Goal: Transaction & Acquisition: Book appointment/travel/reservation

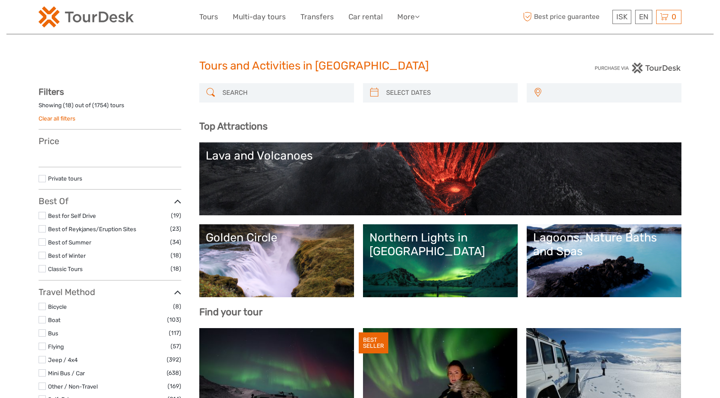
select select
click at [270, 97] on input "search" at bounding box center [284, 92] width 131 height 15
type input "a"
select select
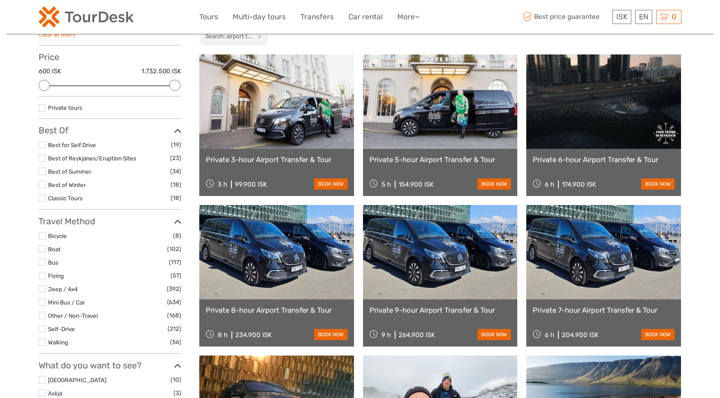
scroll to position [78, 0]
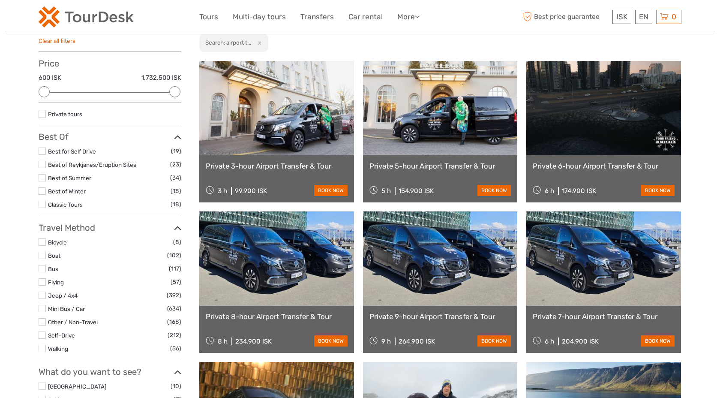
type input "airport transfer and tour"
click at [418, 111] on link at bounding box center [440, 108] width 155 height 94
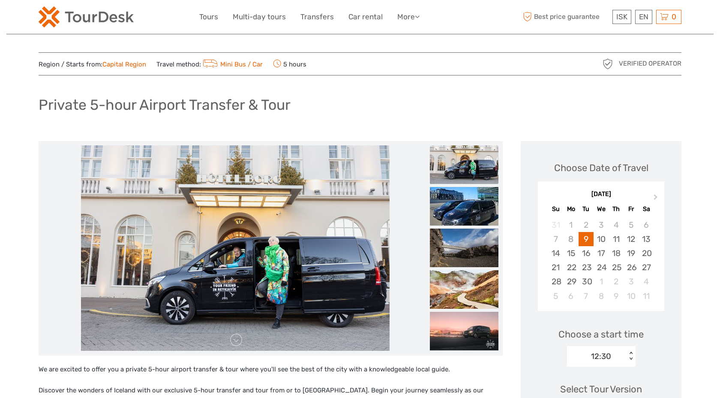
scroll to position [132, 0]
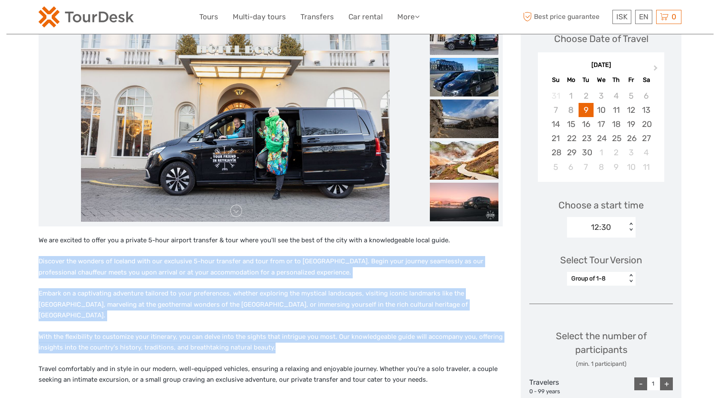
drag, startPoint x: 251, startPoint y: 246, endPoint x: 319, endPoint y: 337, distance: 114.2
click at [320, 338] on p "With the flexibility to customize your itinerary, you can delve into the sights…" at bounding box center [271, 342] width 464 height 22
drag, startPoint x: 320, startPoint y: 338, endPoint x: 285, endPoint y: 265, distance: 80.3
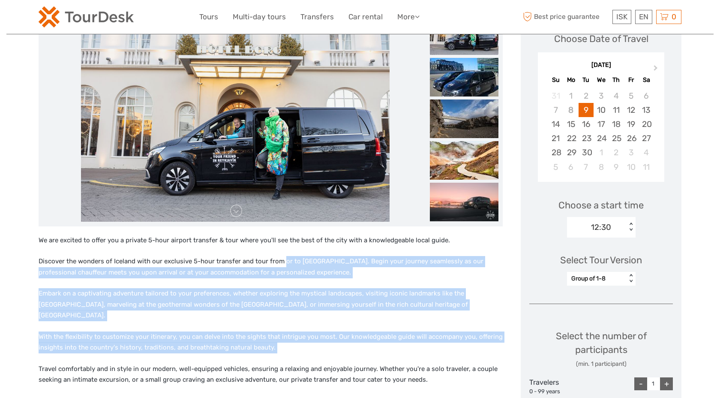
click at [285, 265] on p "Discover the wonders of Iceland with our exclusive 5-hour transfer and tour fro…" at bounding box center [271, 267] width 464 height 22
drag, startPoint x: 283, startPoint y: 259, endPoint x: 324, endPoint y: 336, distance: 87.0
click at [324, 337] on p "With the flexibility to customize your itinerary, you can delve into the sights…" at bounding box center [271, 342] width 464 height 22
drag, startPoint x: 324, startPoint y: 337, endPoint x: 287, endPoint y: 251, distance: 93.3
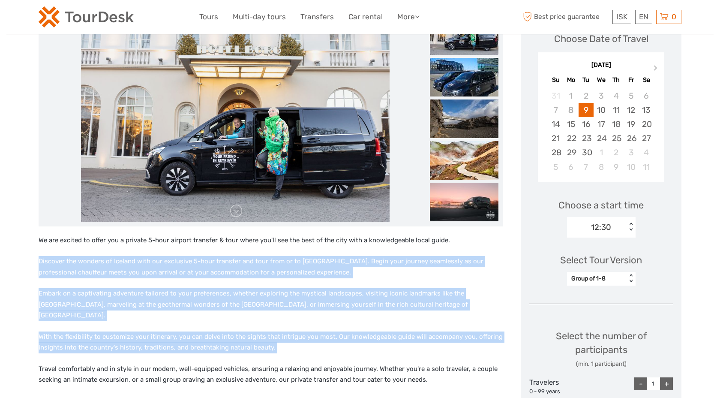
drag, startPoint x: 287, startPoint y: 251, endPoint x: 328, endPoint y: 333, distance: 92.6
click at [328, 333] on p "With the flexibility to customize your itinerary, you can delve into the sights…" at bounding box center [271, 342] width 464 height 22
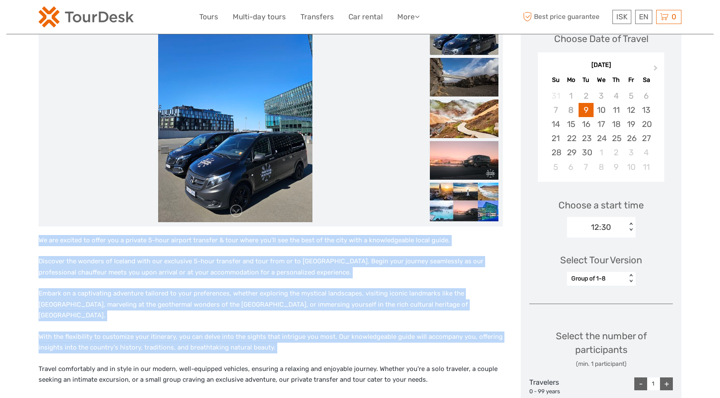
drag, startPoint x: 328, startPoint y: 333, endPoint x: 284, endPoint y: 233, distance: 110.0
drag, startPoint x: 284, startPoint y: 233, endPoint x: 335, endPoint y: 336, distance: 114.6
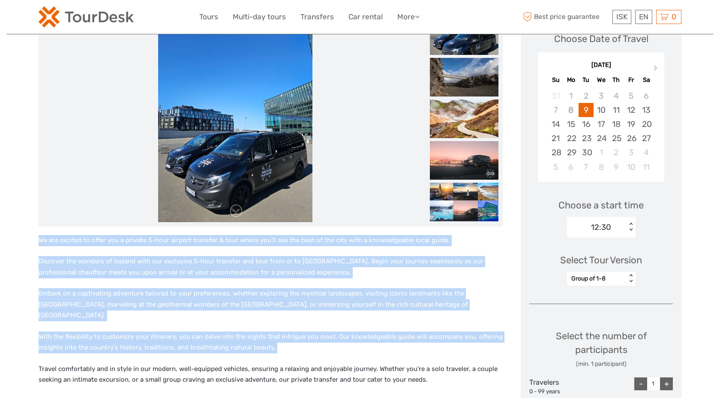
click at [335, 336] on p "With the flexibility to customize your itinerary, you can delve into the sights…" at bounding box center [271, 342] width 464 height 22
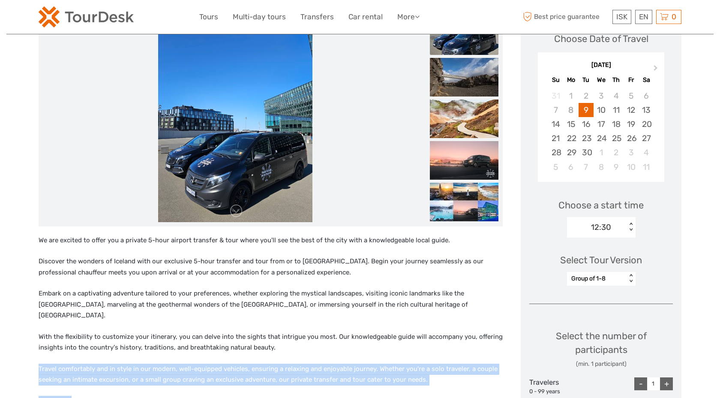
drag, startPoint x: 335, startPoint y: 336, endPoint x: 373, endPoint y: 381, distance: 59.0
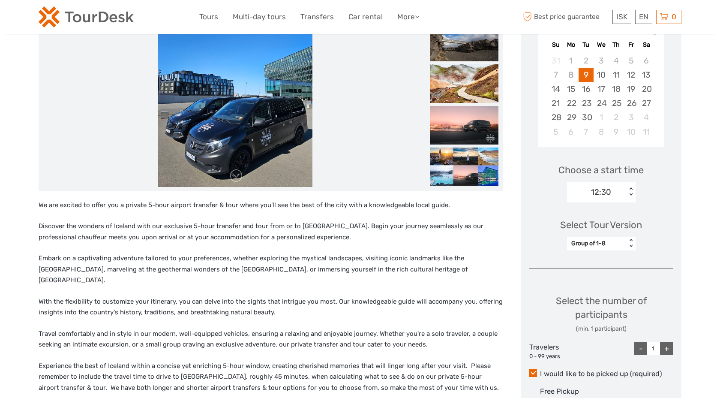
scroll to position [168, 0]
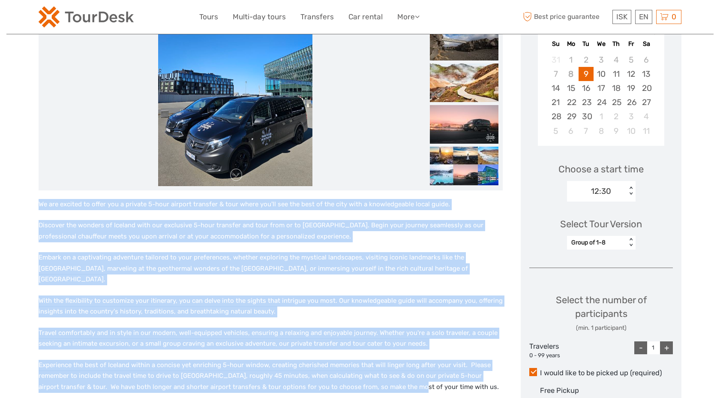
drag, startPoint x: 375, startPoint y: 380, endPoint x: 294, endPoint y: 192, distance: 204.3
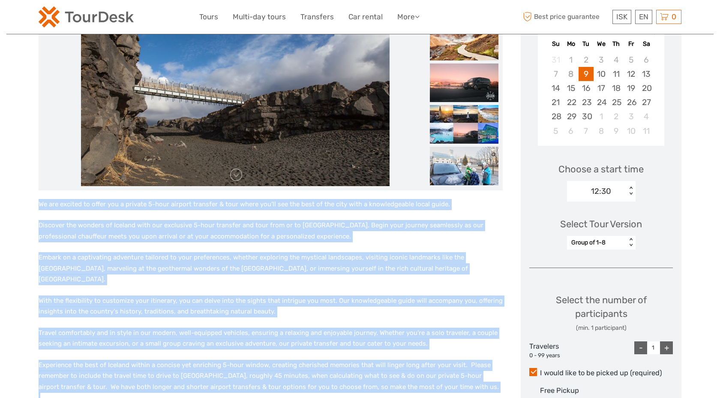
drag, startPoint x: 294, startPoint y: 192, endPoint x: 423, endPoint y: 388, distance: 235.1
click at [423, 388] on p "Experience the best of Iceland within a concise yet enriching 5-hour window, cr…" at bounding box center [271, 393] width 464 height 66
drag, startPoint x: 423, startPoint y: 388, endPoint x: 319, endPoint y: 196, distance: 218.3
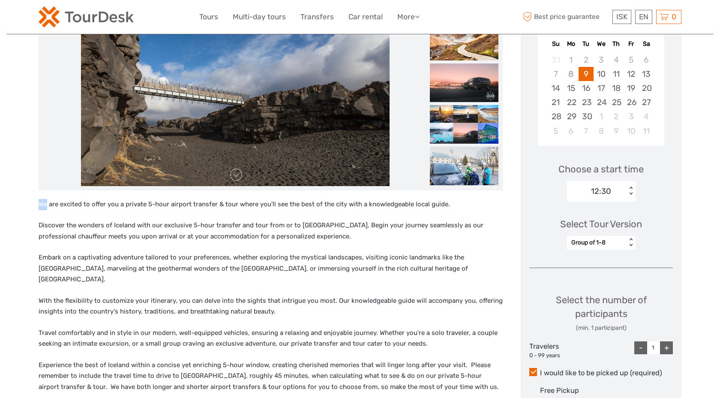
click at [387, 305] on p "With the flexibility to customize your itinerary, you can delve into the sights…" at bounding box center [271, 306] width 464 height 22
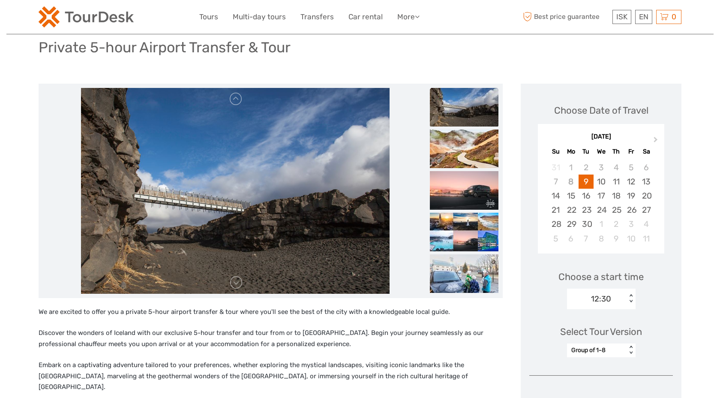
scroll to position [0, 0]
